Goal: Navigation & Orientation: Go to known website

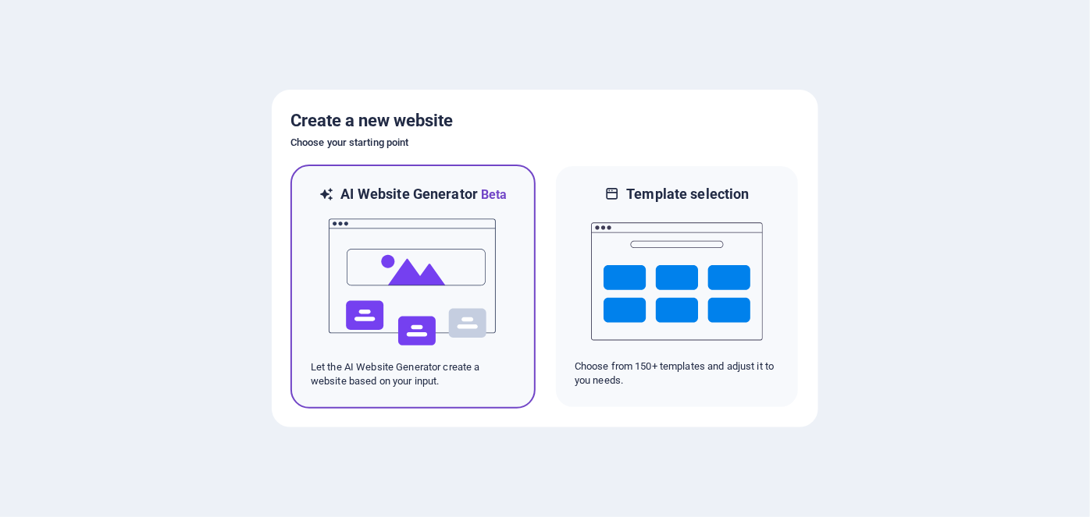
click at [397, 248] on img at bounding box center [413, 282] width 172 height 156
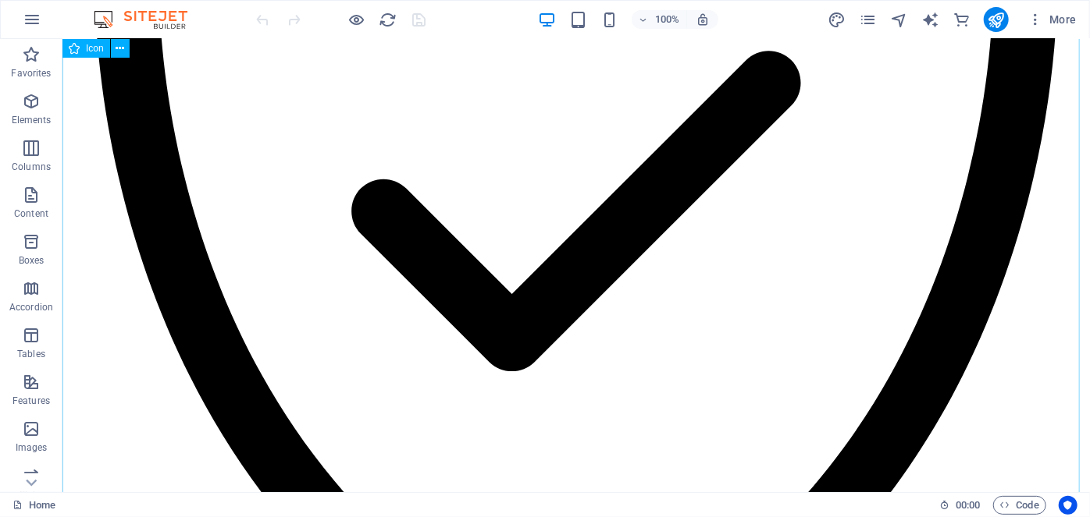
scroll to position [851, 0]
